Goal: Use online tool/utility: Utilize a website feature to perform a specific function

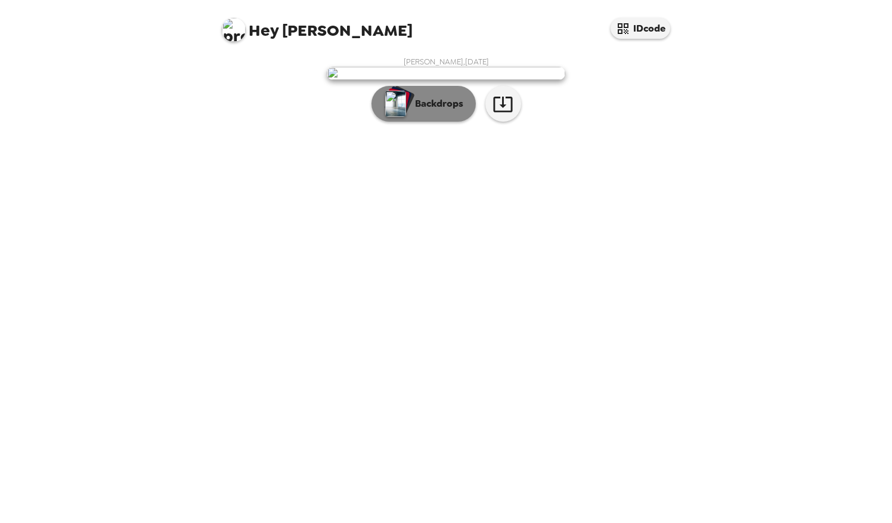
click at [450, 111] on p "Backdrops" at bounding box center [436, 104] width 54 height 14
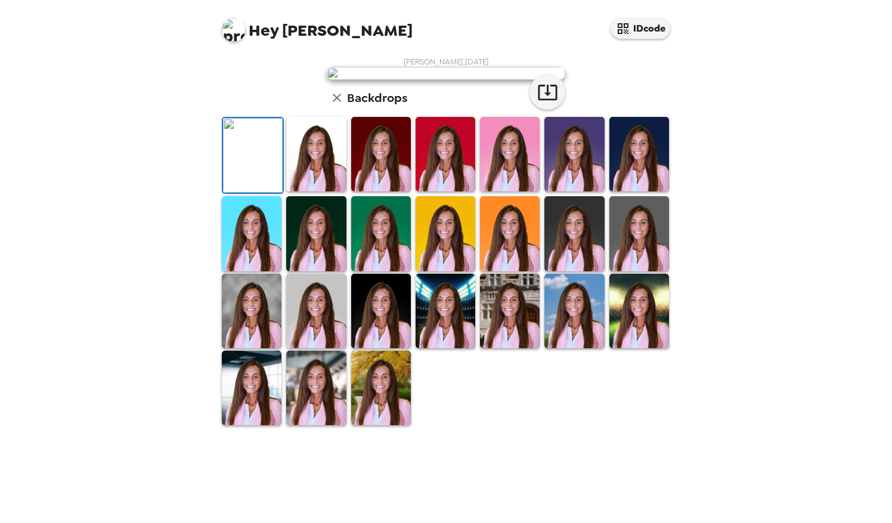
scroll to position [200, 0]
click at [632, 271] on img at bounding box center [640, 233] width 60 height 75
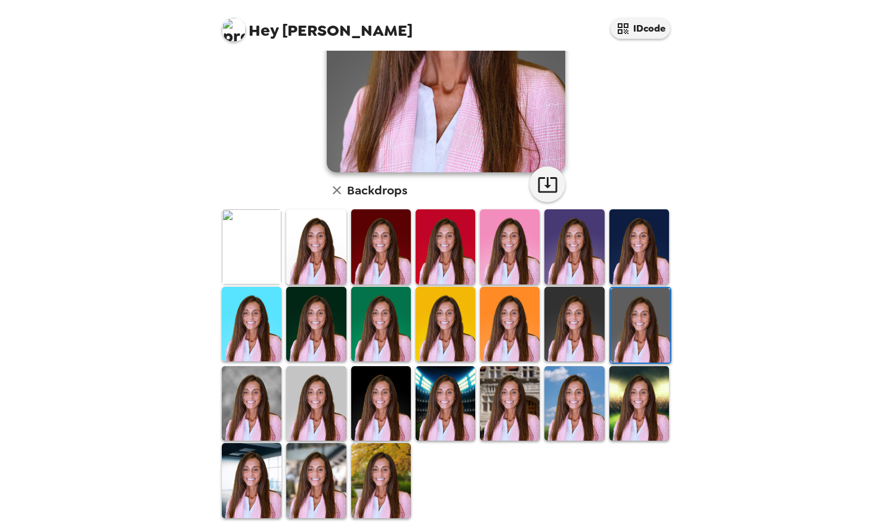
scroll to position [200, 0]
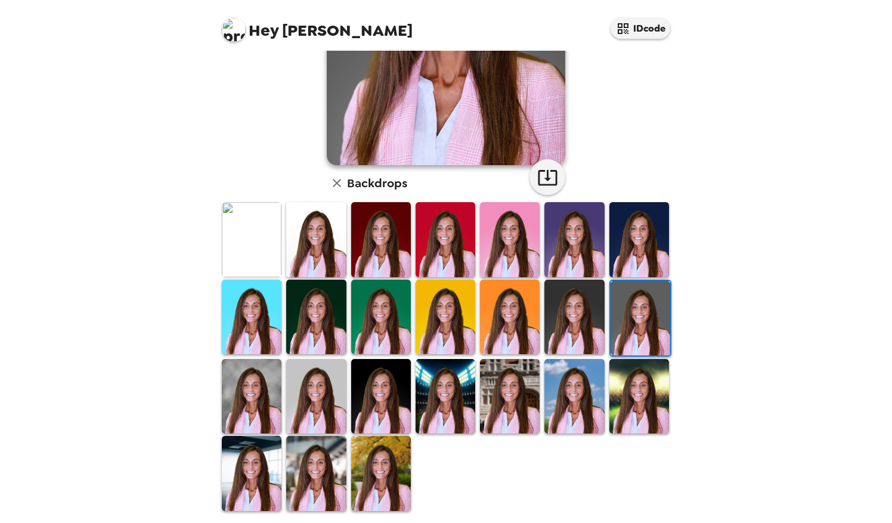
click at [367, 468] on img at bounding box center [381, 473] width 60 height 75
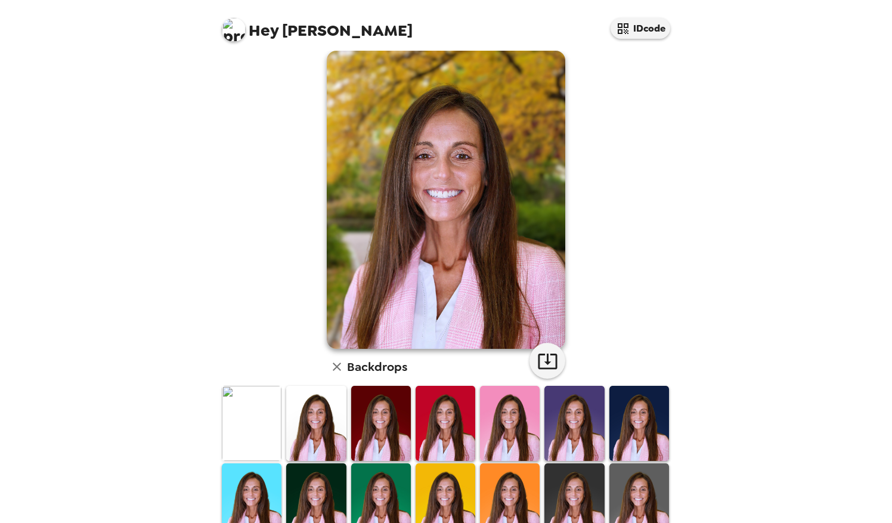
scroll to position [0, 0]
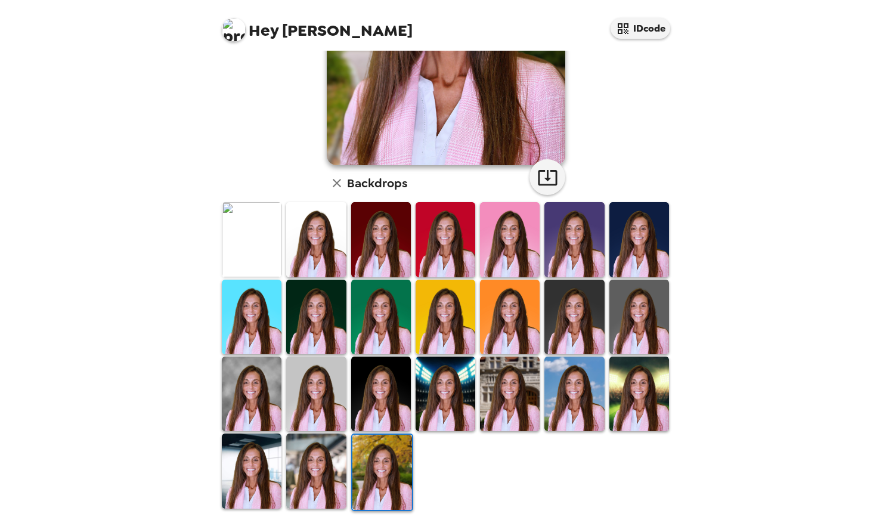
click at [317, 481] on img at bounding box center [316, 471] width 60 height 75
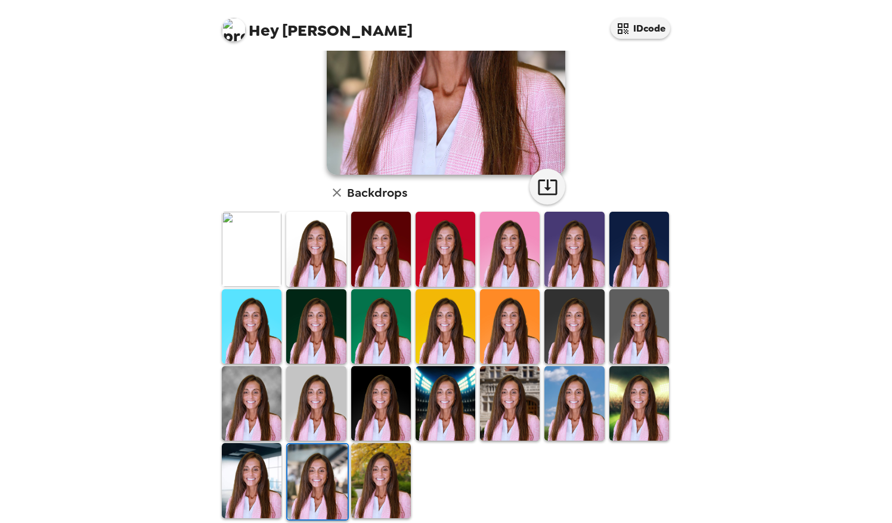
scroll to position [200, 0]
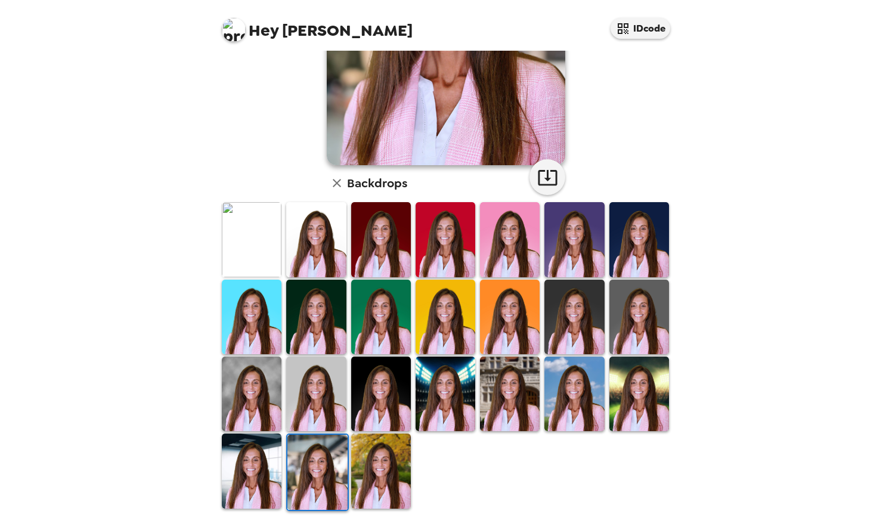
click at [265, 469] on img at bounding box center [252, 471] width 60 height 75
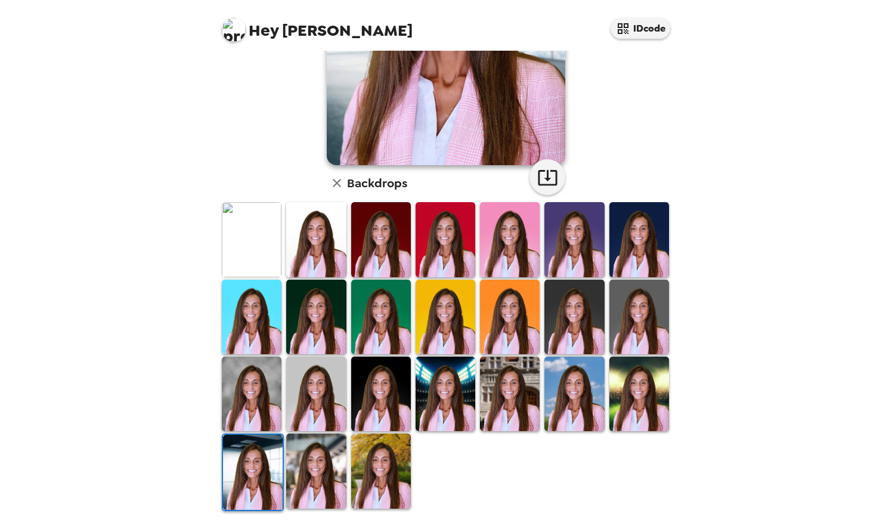
click at [271, 389] on img at bounding box center [252, 394] width 60 height 75
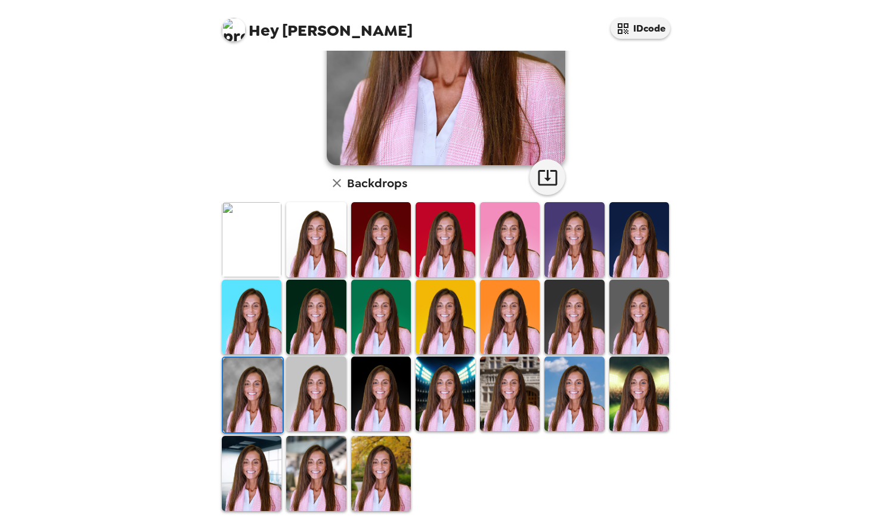
click at [324, 468] on img at bounding box center [316, 473] width 60 height 75
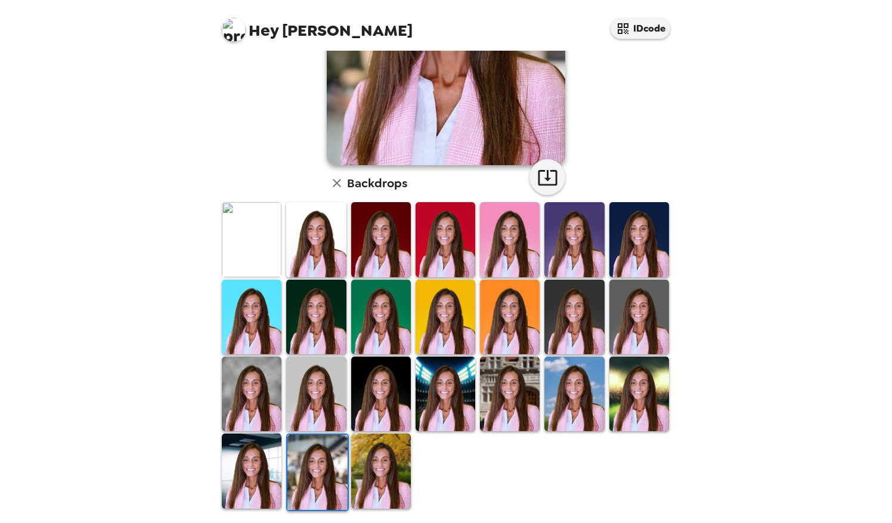
scroll to position [0, 0]
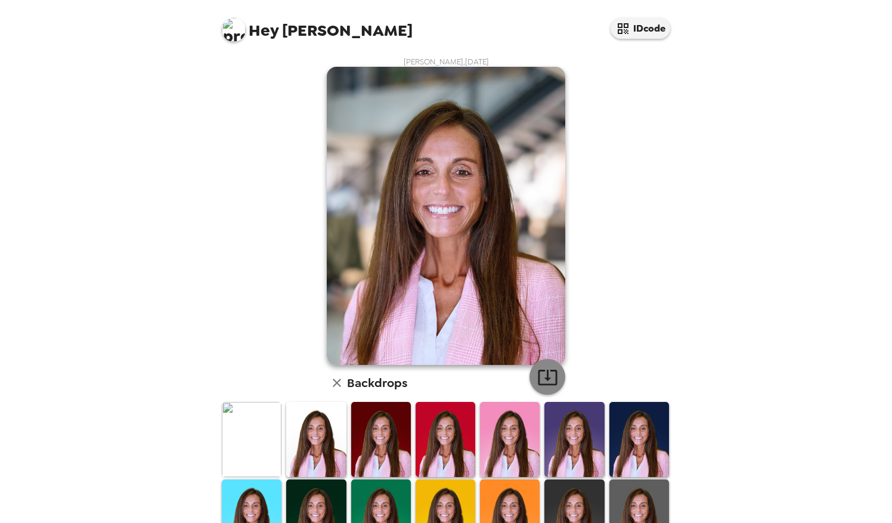
click at [537, 376] on icon "button" at bounding box center [547, 377] width 21 height 21
